Goal: Task Accomplishment & Management: Manage account settings

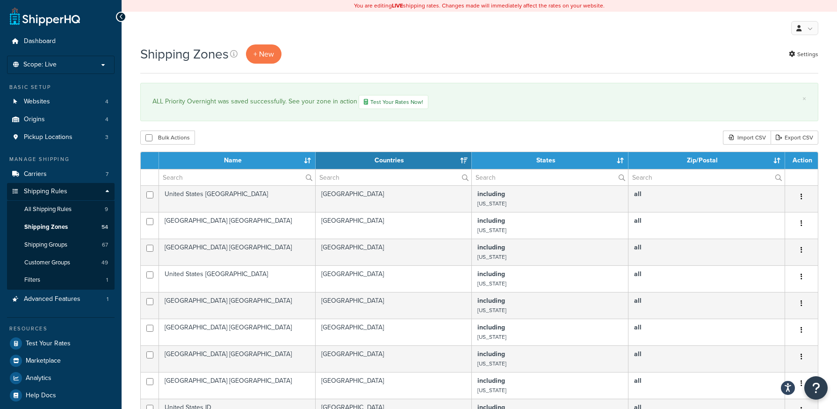
select select "15"
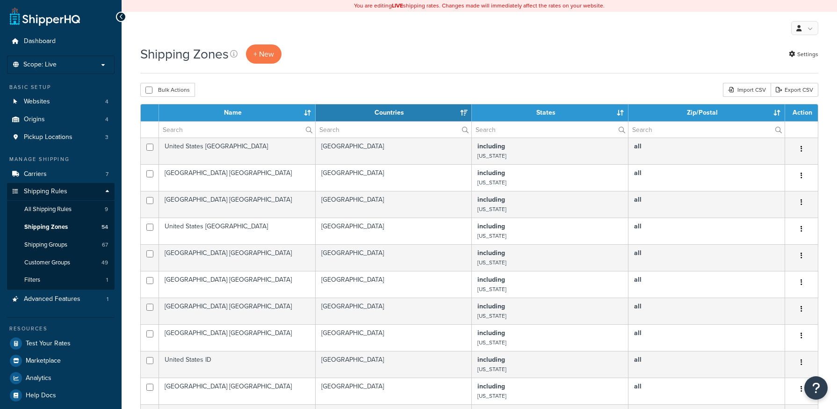
select select "15"
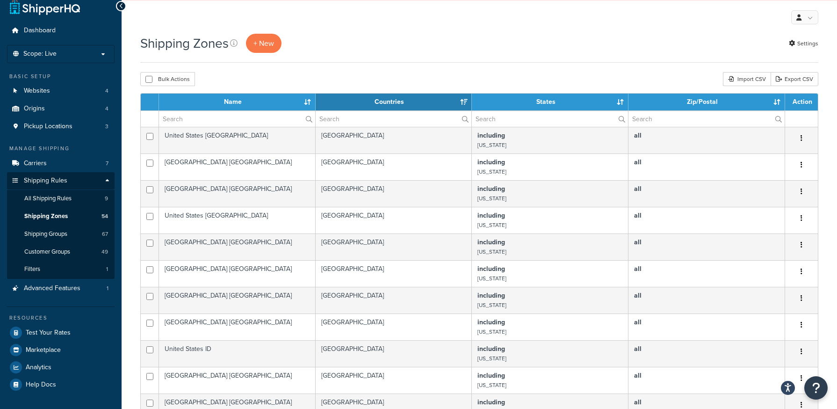
scroll to position [367, 0]
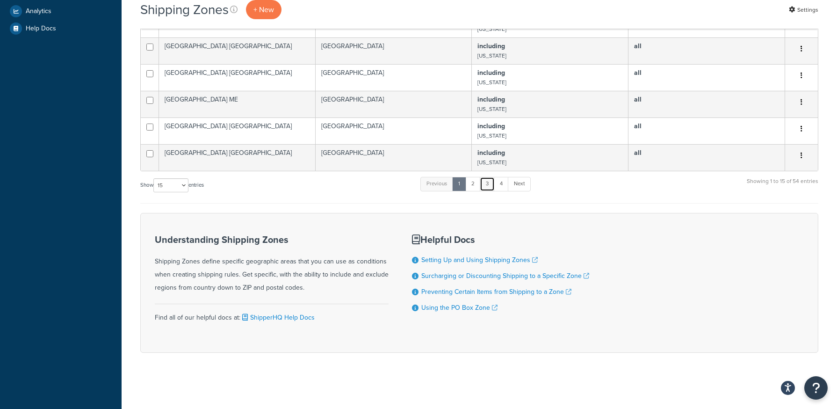
click at [491, 180] on link "3" at bounding box center [487, 184] width 15 height 14
click at [506, 186] on link "4" at bounding box center [498, 184] width 15 height 14
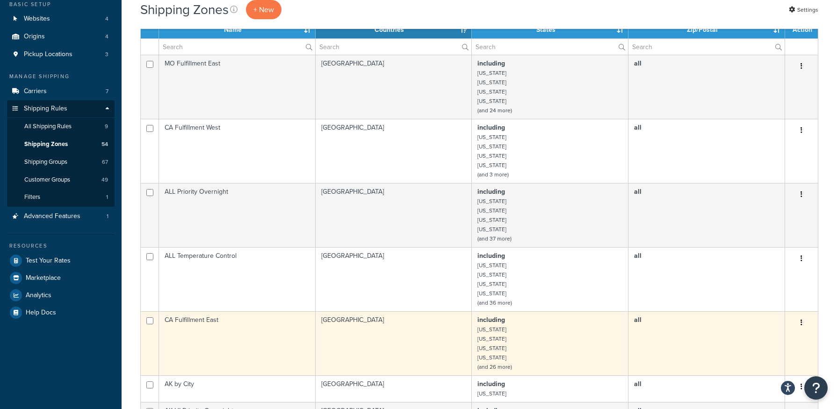
scroll to position [0, 0]
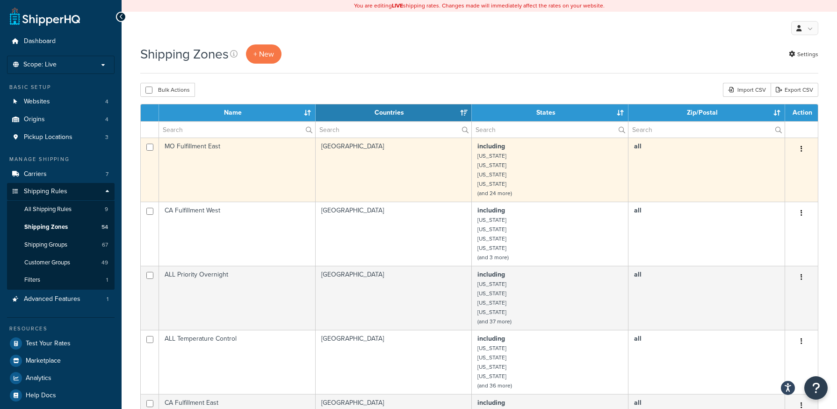
click at [212, 153] on td "MO Fulfillment East" at bounding box center [237, 169] width 157 height 64
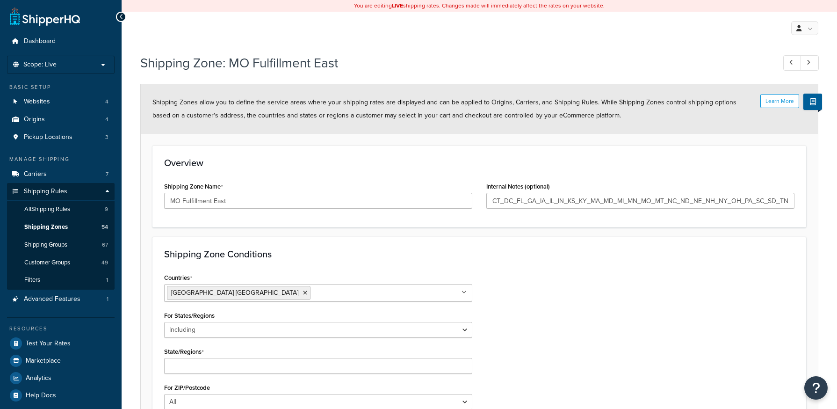
select select "including"
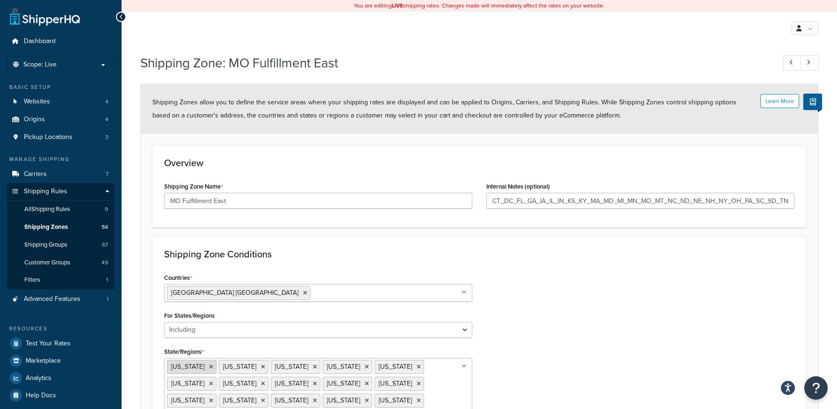
click at [209, 367] on icon at bounding box center [211, 367] width 4 height 6
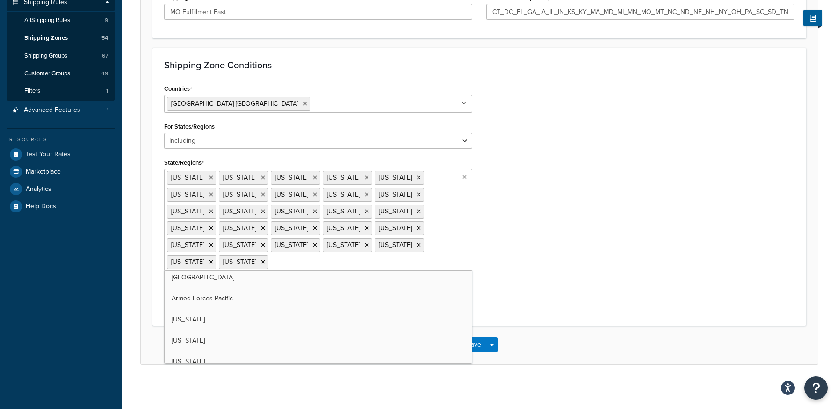
scroll to position [234, 0]
click at [480, 341] on button "Save" at bounding box center [474, 344] width 25 height 15
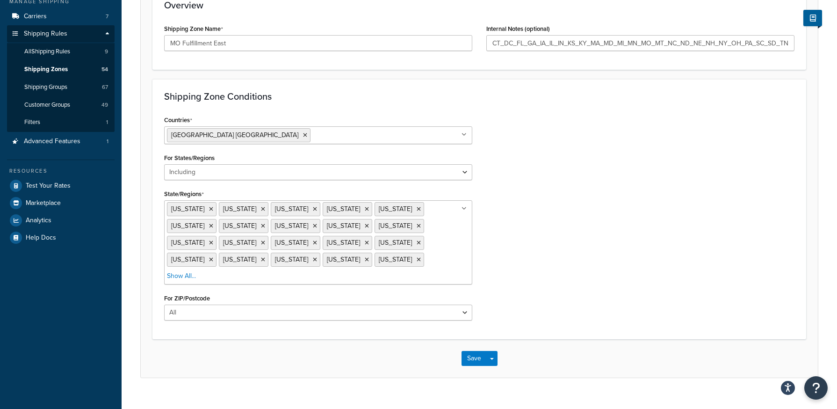
scroll to position [0, 0]
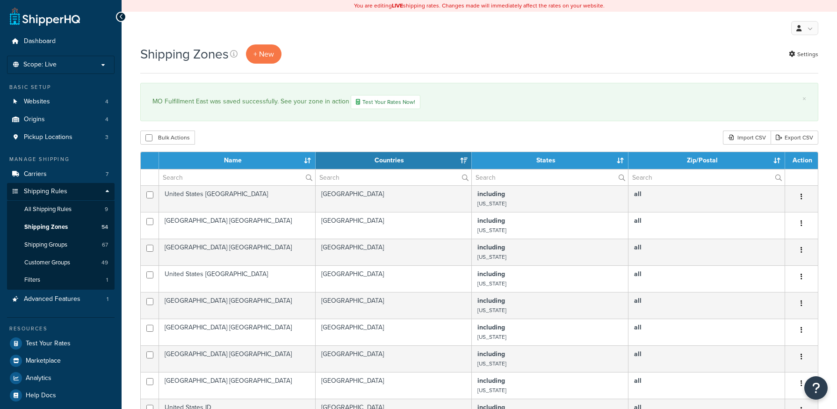
select select "15"
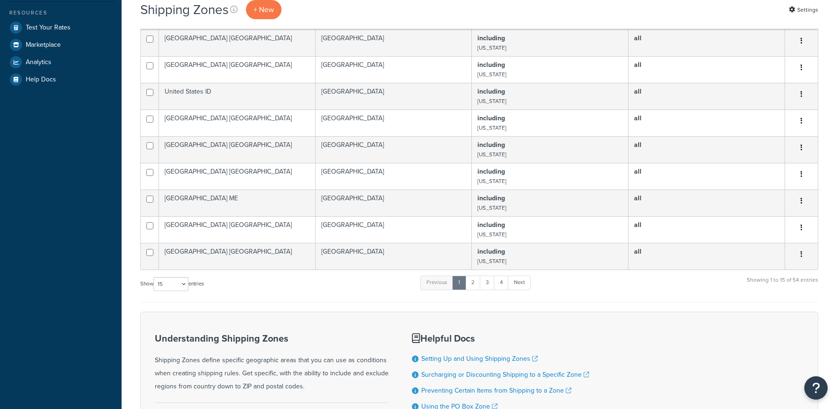
scroll to position [415, 0]
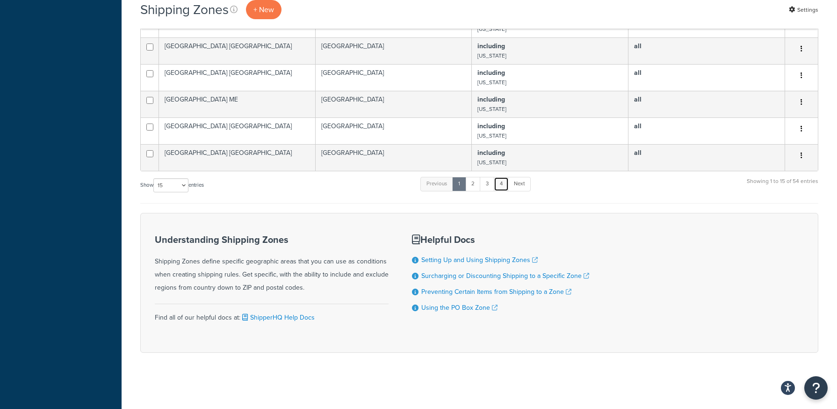
click at [504, 188] on link "4" at bounding box center [501, 184] width 15 height 14
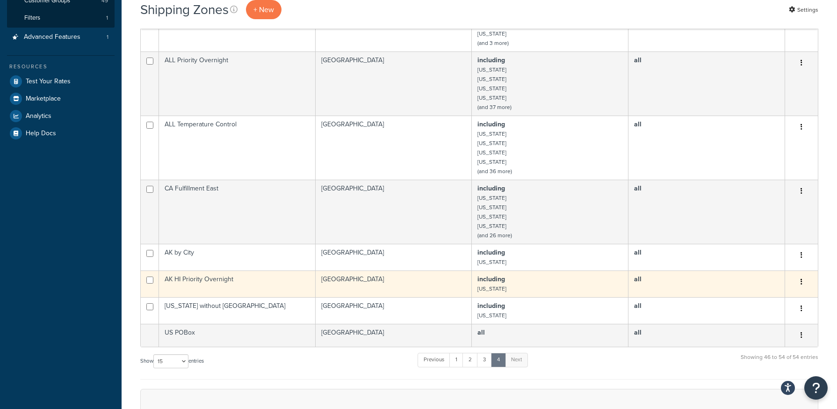
scroll to position [134, 0]
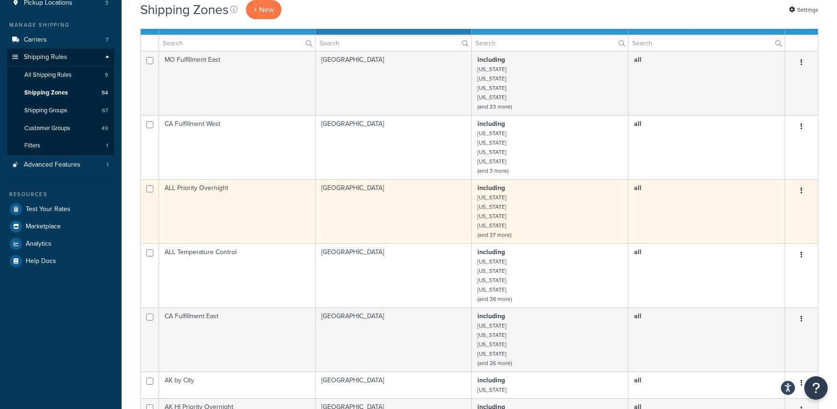
click at [196, 204] on td "ALL Priority Overnight" at bounding box center [237, 211] width 157 height 64
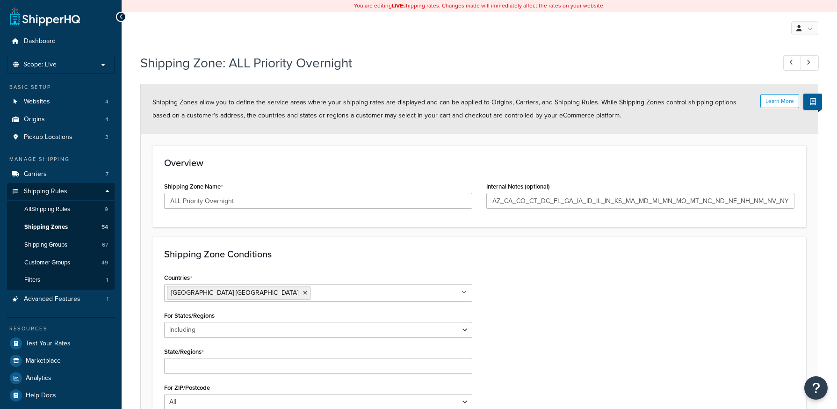
select select "including"
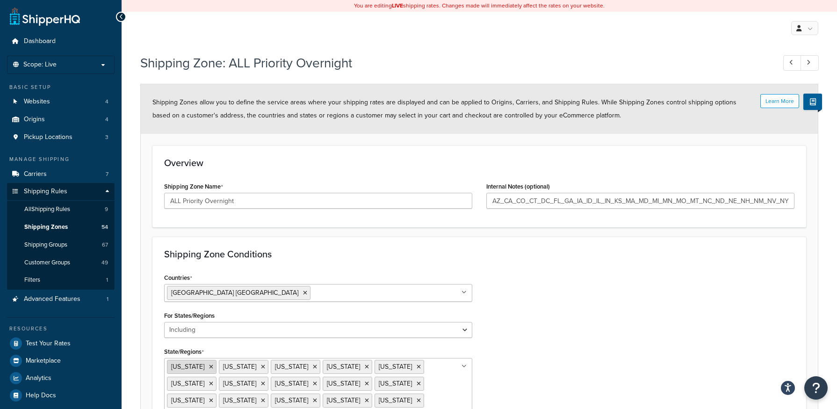
click at [209, 368] on icon at bounding box center [211, 367] width 4 height 6
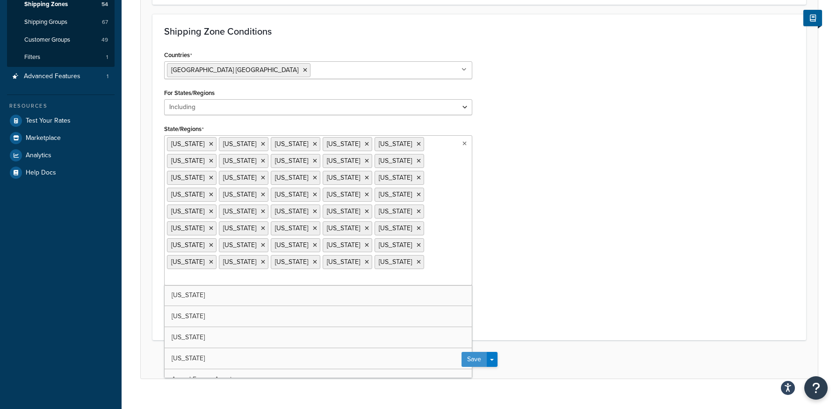
click at [477, 352] on button "Save" at bounding box center [474, 359] width 25 height 15
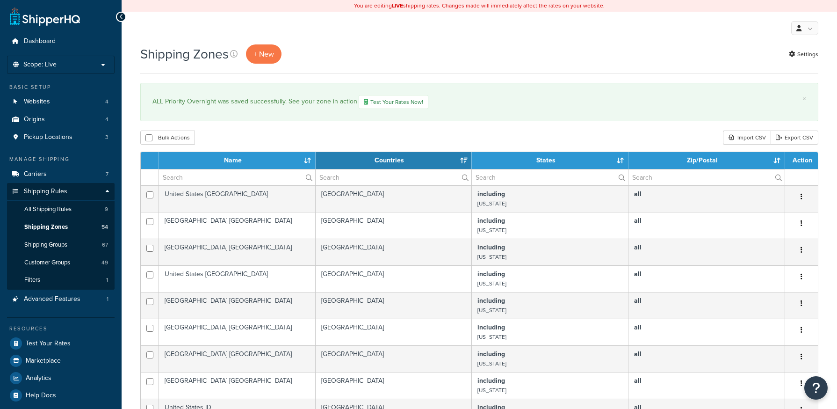
select select "15"
